Goal: Task Accomplishment & Management: Use online tool/utility

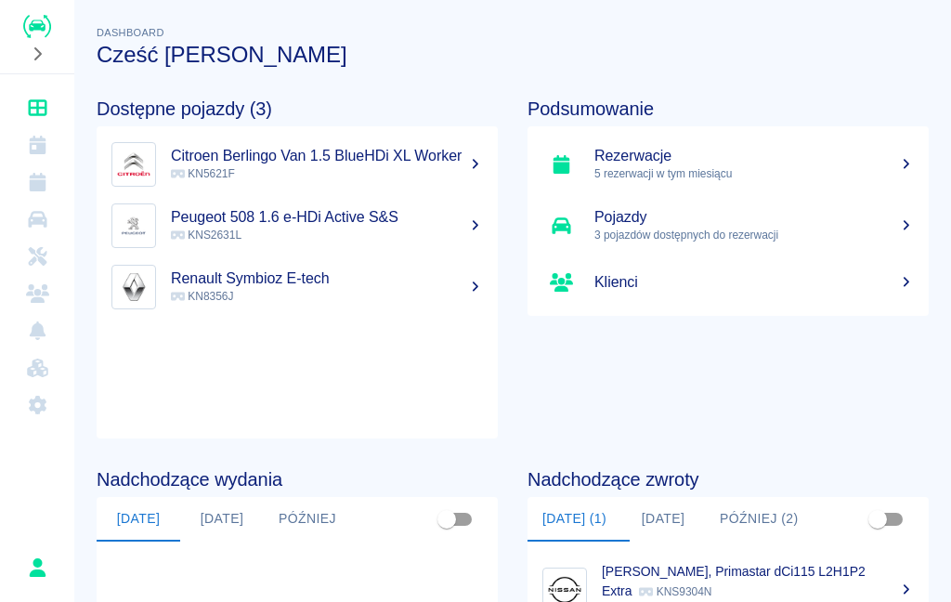
click at [823, 156] on h5 "Rezerwacje" at bounding box center [753, 156] width 319 height 19
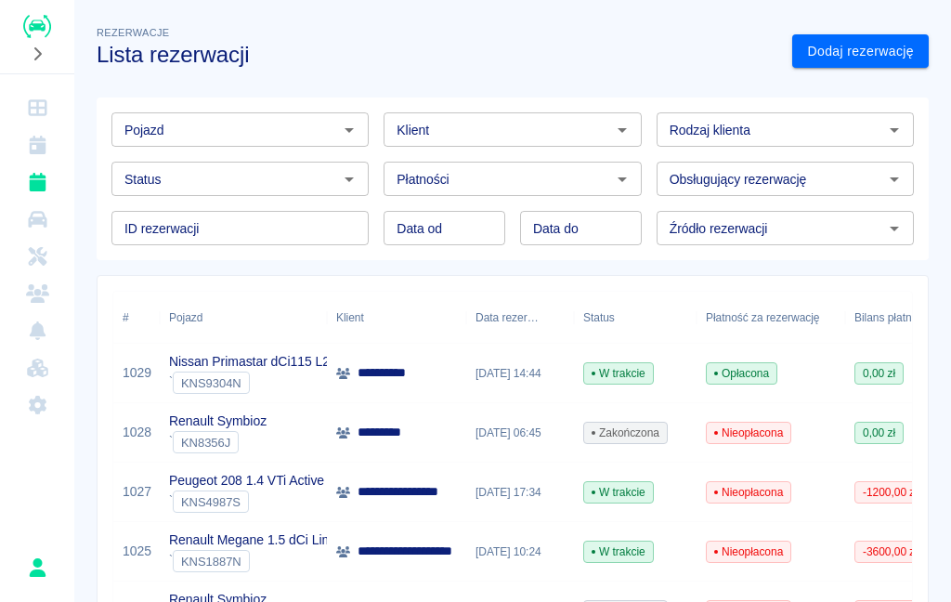
click at [42, 137] on icon "Kalendarz" at bounding box center [37, 145] width 17 height 19
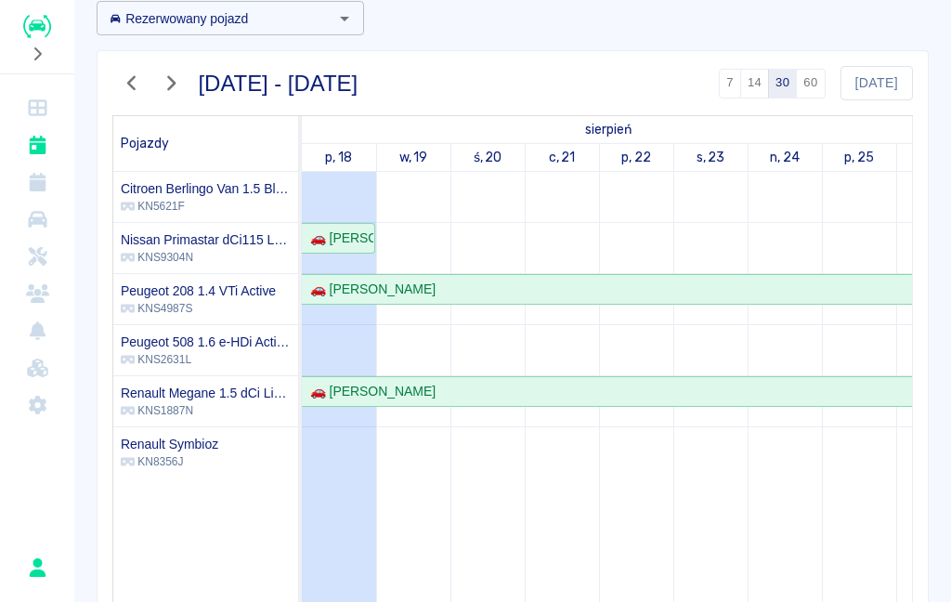
scroll to position [104, 0]
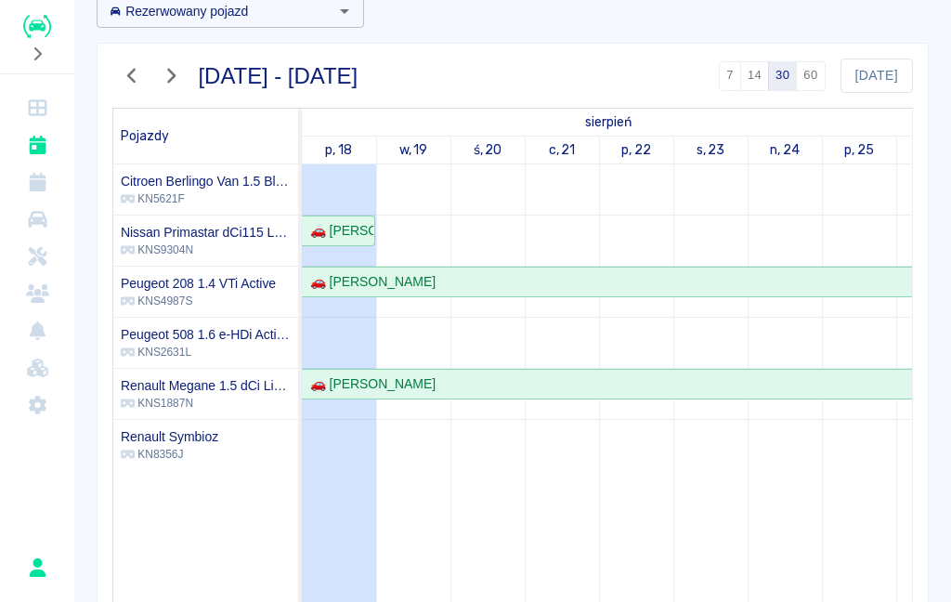
click at [46, 117] on link "Dashboard" at bounding box center [36, 107] width 59 height 37
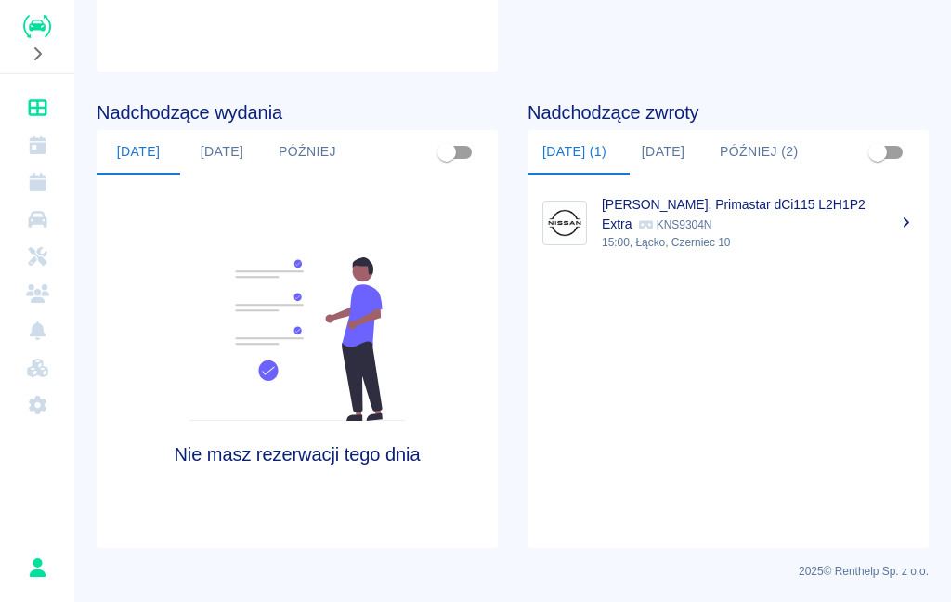
scroll to position [367, 0]
click at [786, 239] on p "15:00, Łącko, Czerniec 10" at bounding box center [758, 242] width 312 height 17
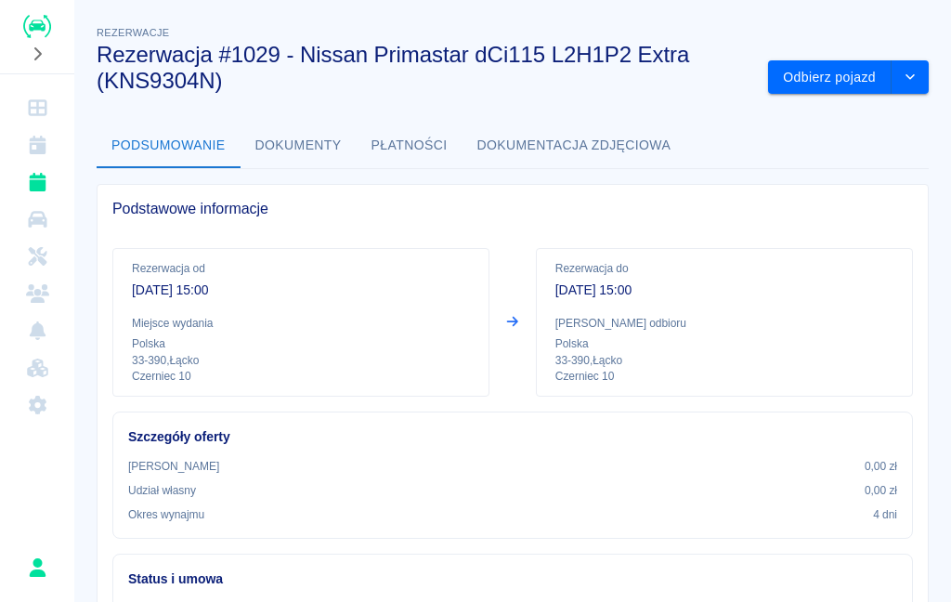
click at [857, 70] on button "Odbierz pojazd" at bounding box center [830, 77] width 124 height 34
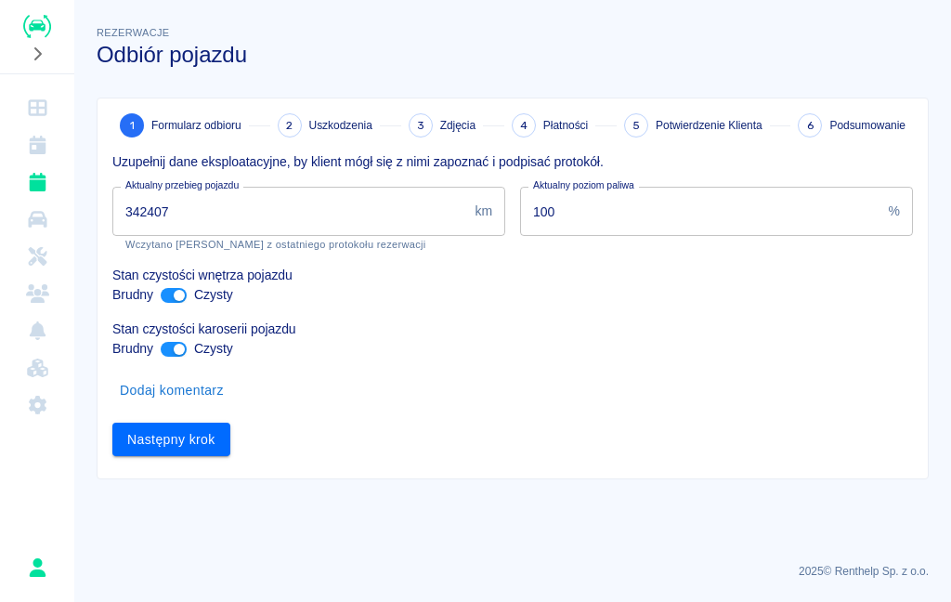
click at [267, 220] on input "342407" at bounding box center [289, 211] width 355 height 49
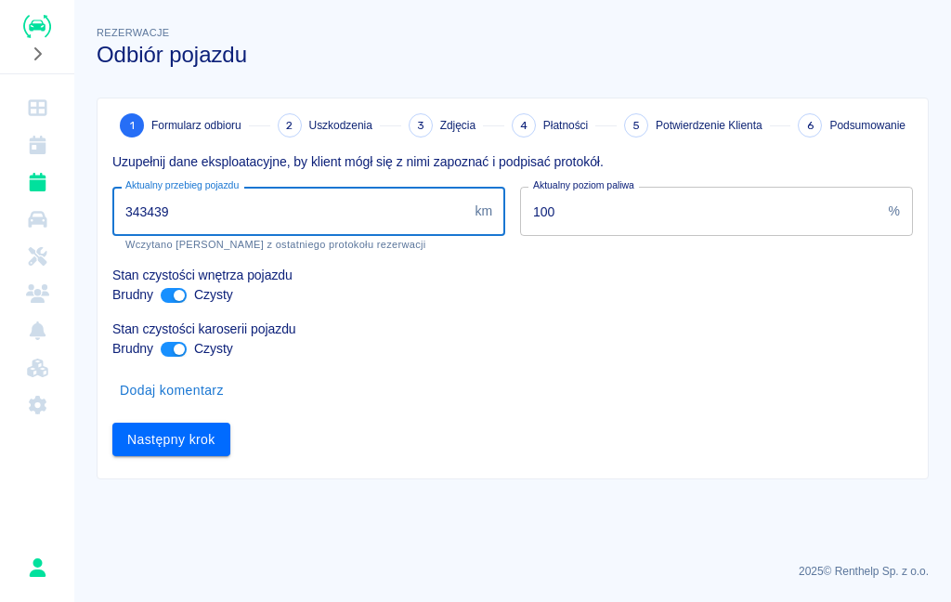
type input "343439"
click at [567, 430] on div "Następny krok" at bounding box center [505, 432] width 815 height 49
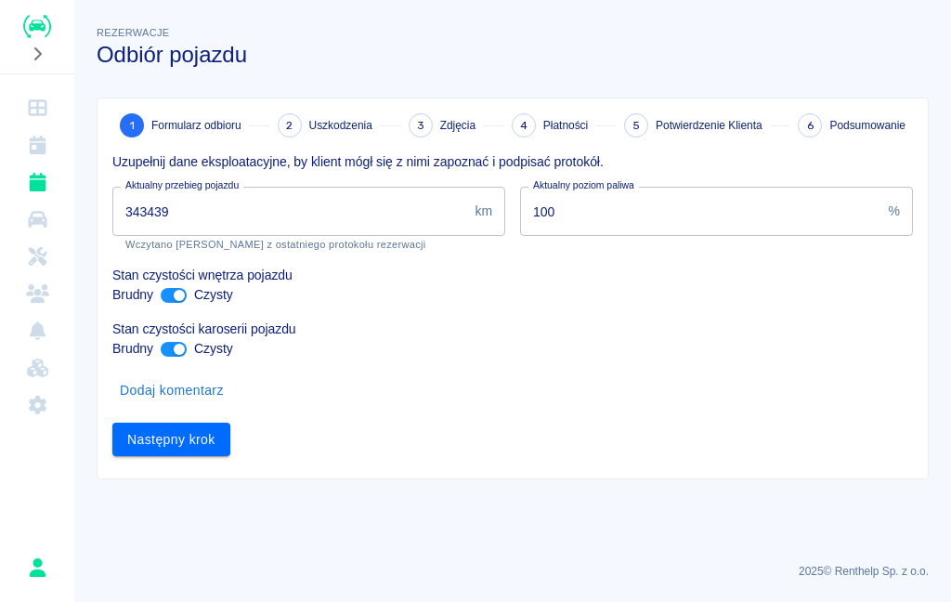
click at [174, 293] on input "ant design" at bounding box center [179, 295] width 45 height 15
checkbox input "false"
click at [174, 345] on input "ant design" at bounding box center [179, 349] width 45 height 15
checkbox input "false"
click at [198, 441] on button "Następny krok" at bounding box center [171, 440] width 118 height 34
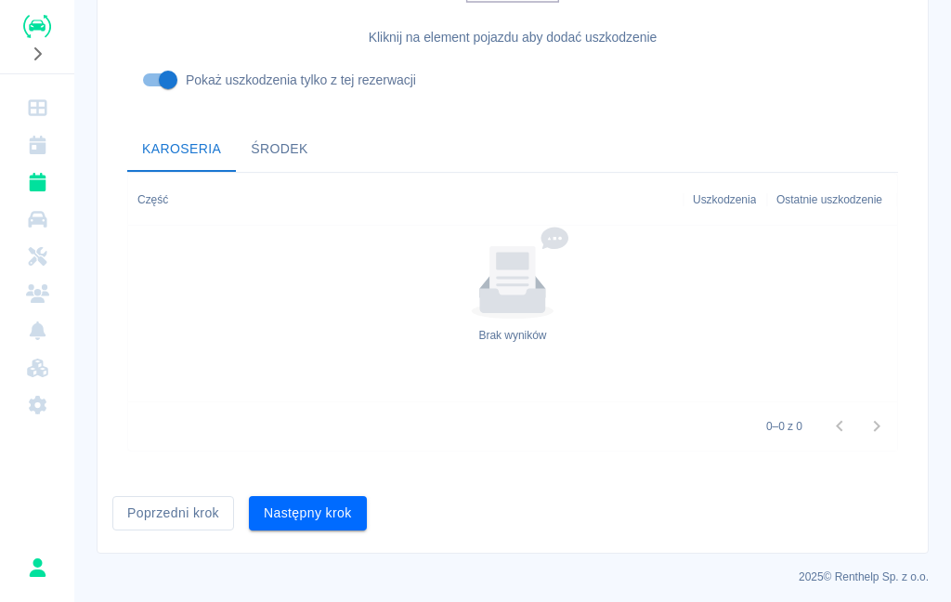
scroll to position [601, 0]
click at [360, 497] on button "Następny krok" at bounding box center [308, 514] width 118 height 34
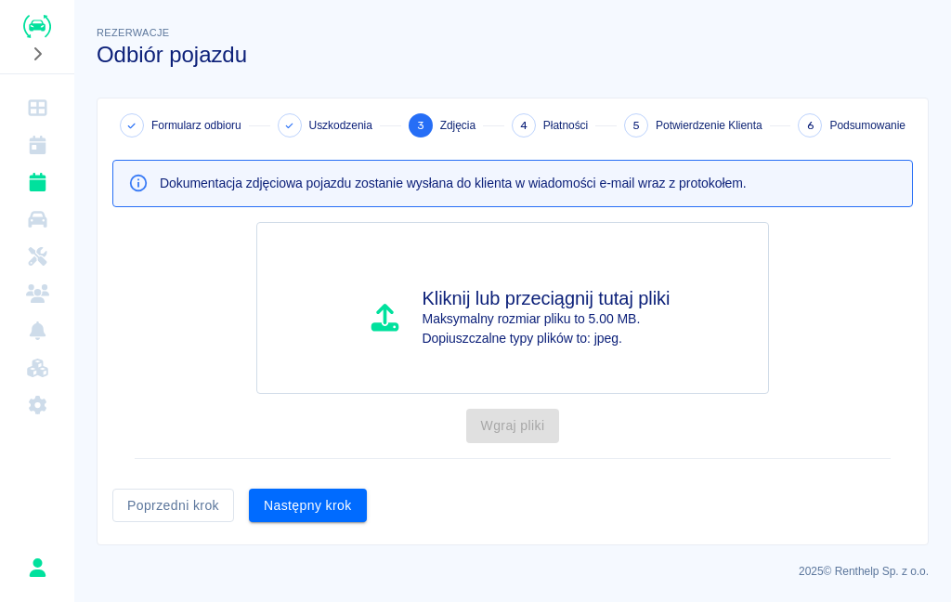
click at [336, 499] on button "Następny krok" at bounding box center [308, 506] width 118 height 34
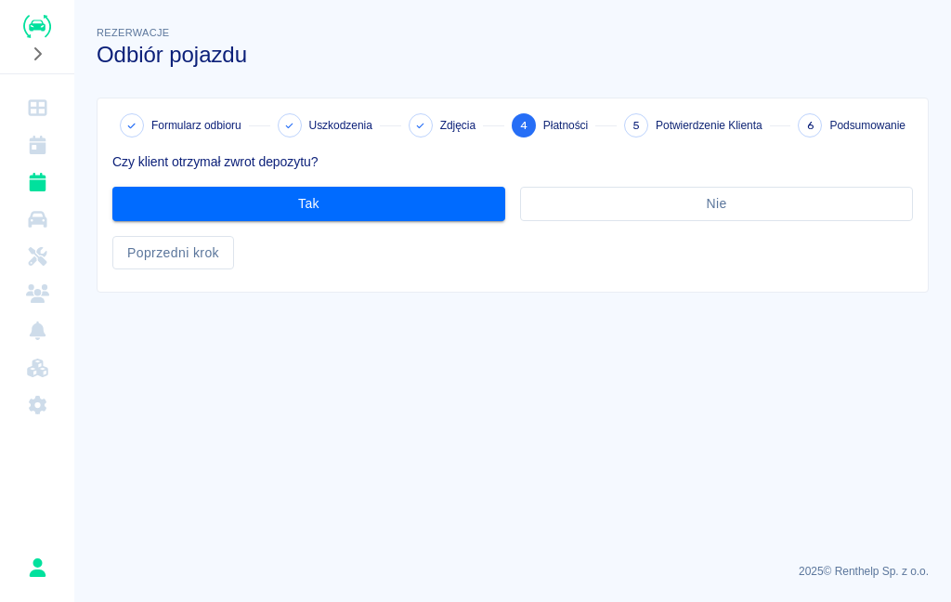
click at [631, 196] on button "Nie" at bounding box center [716, 204] width 393 height 34
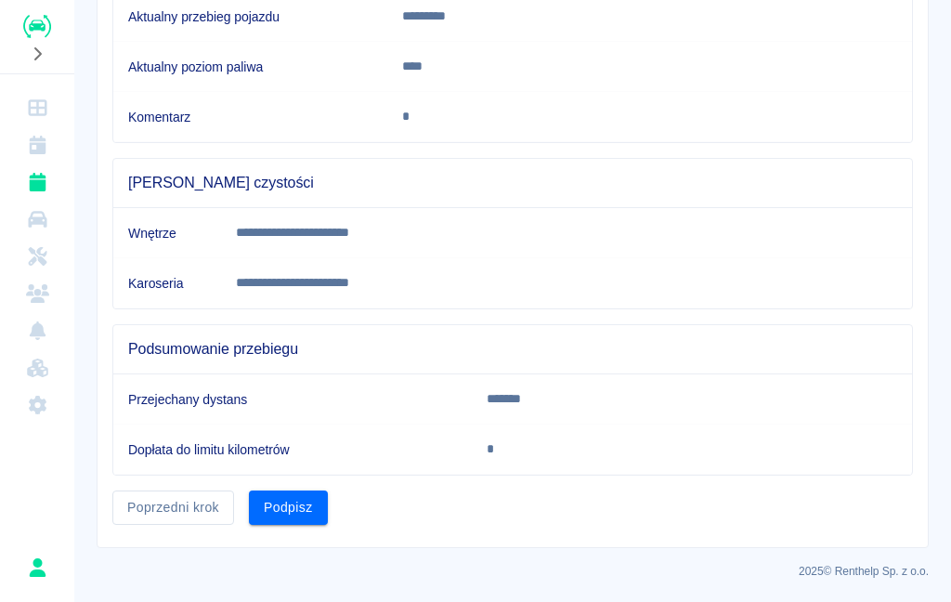
scroll to position [395, 0]
click at [294, 522] on button "Podpisz" at bounding box center [288, 508] width 79 height 34
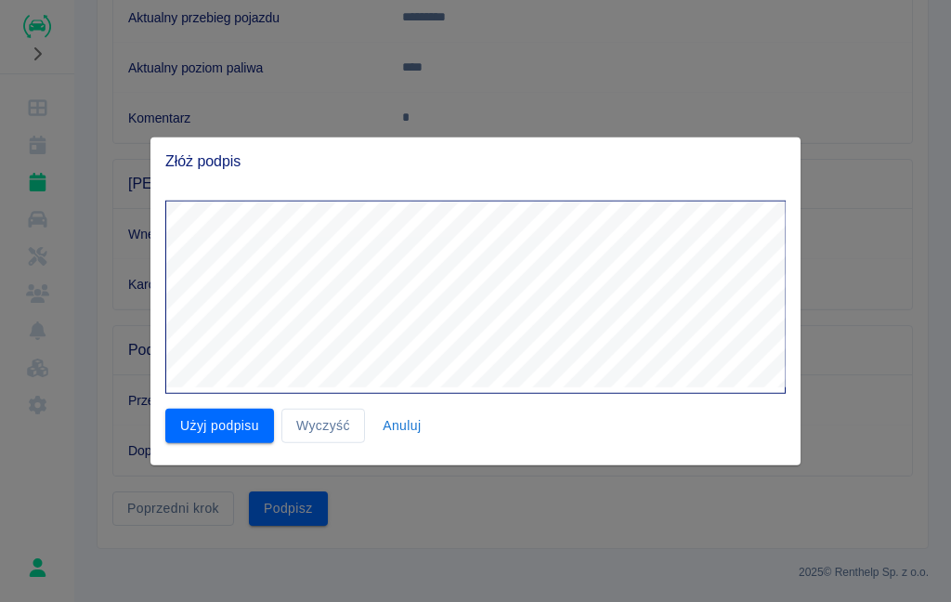
click at [218, 439] on button "Użyj podpisu" at bounding box center [219, 426] width 109 height 34
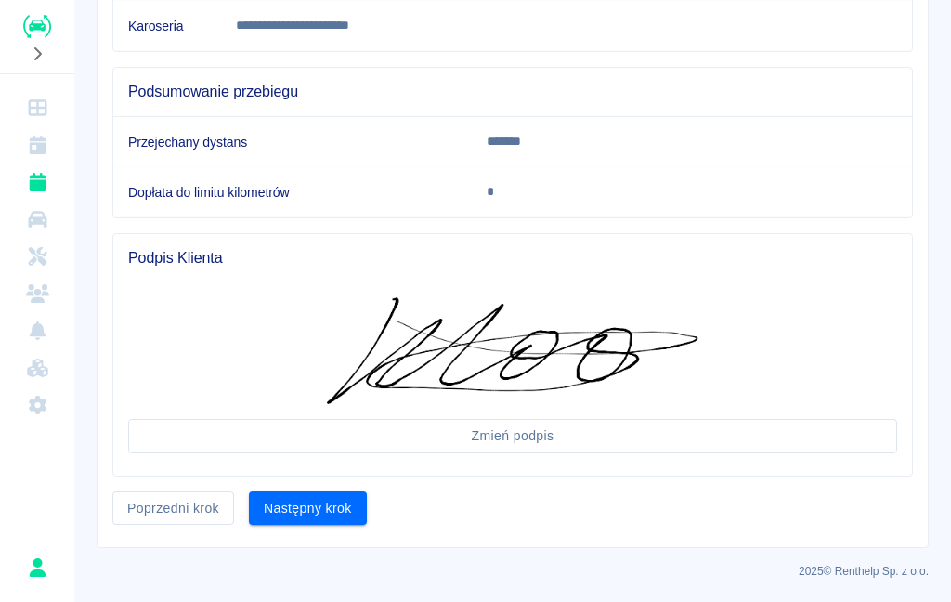
scroll to position [652, 0]
click at [332, 515] on button "Następny krok" at bounding box center [308, 509] width 118 height 34
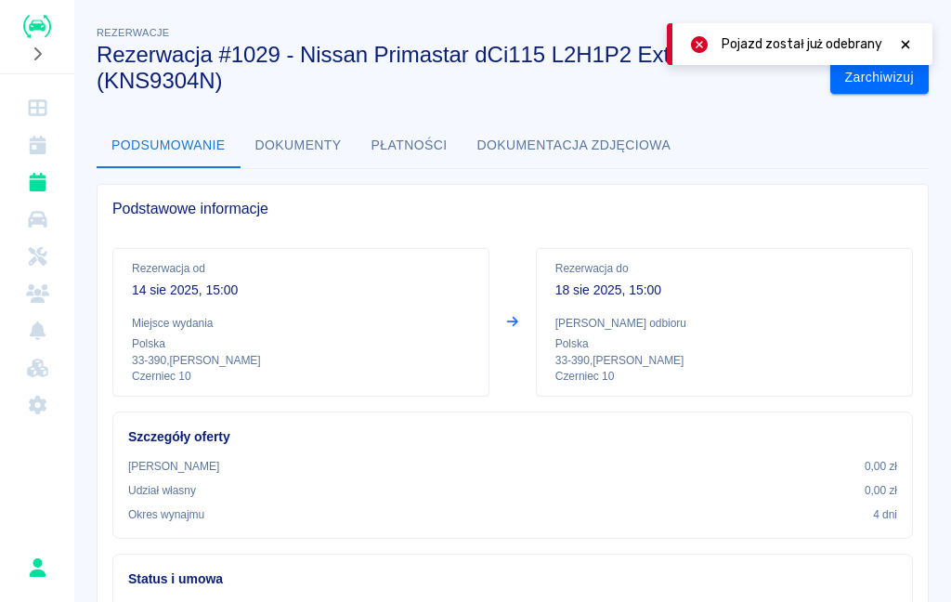
click at [906, 49] on icon at bounding box center [905, 44] width 17 height 13
click at [880, 80] on button "Zarchiwizuj" at bounding box center [879, 77] width 98 height 34
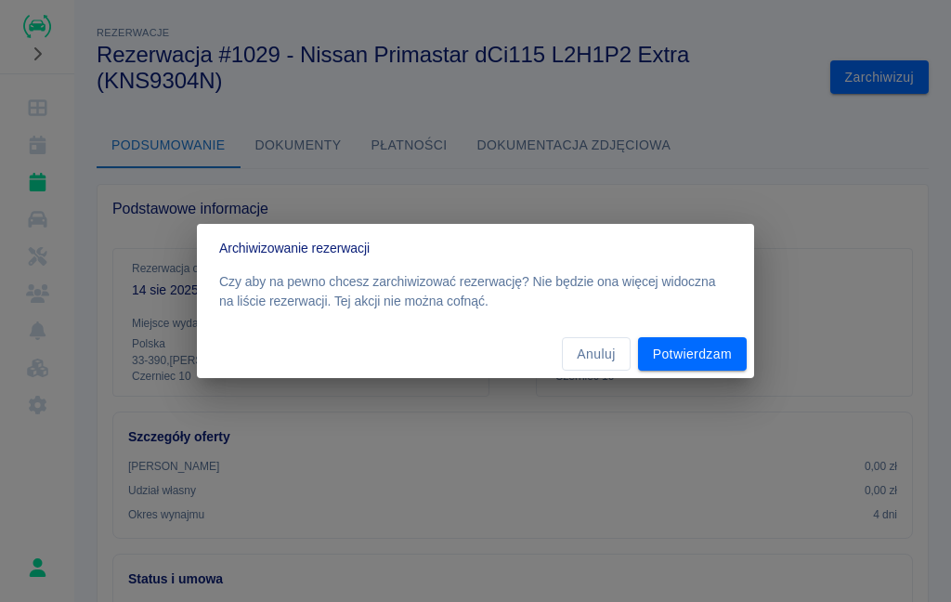
click at [700, 359] on button "Potwierdzam" at bounding box center [692, 354] width 109 height 34
